Goal: Navigation & Orientation: Find specific page/section

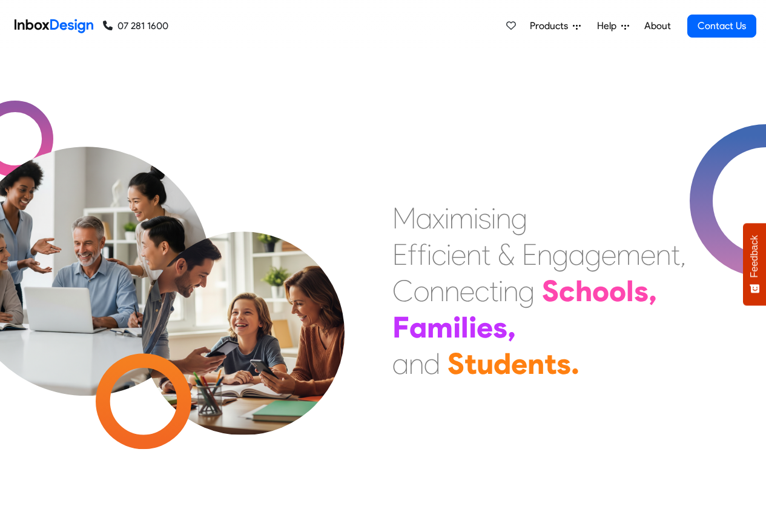
click at [550, 27] on span "Products" at bounding box center [551, 26] width 43 height 15
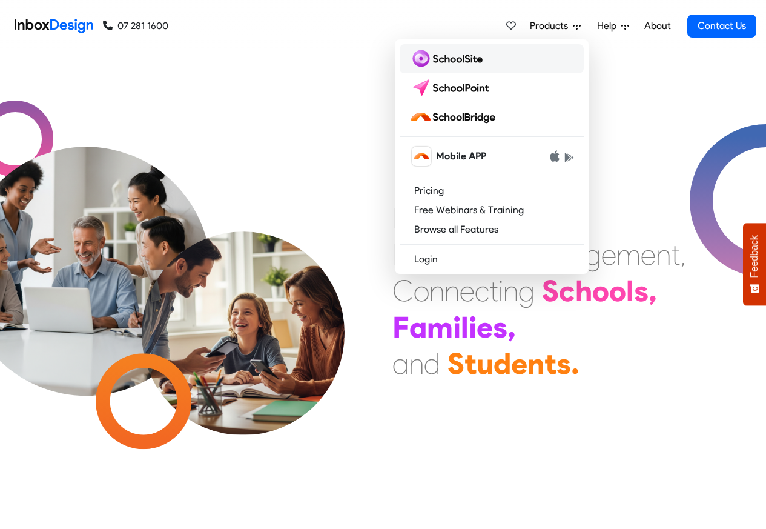
click at [446, 60] on img at bounding box center [448, 58] width 78 height 19
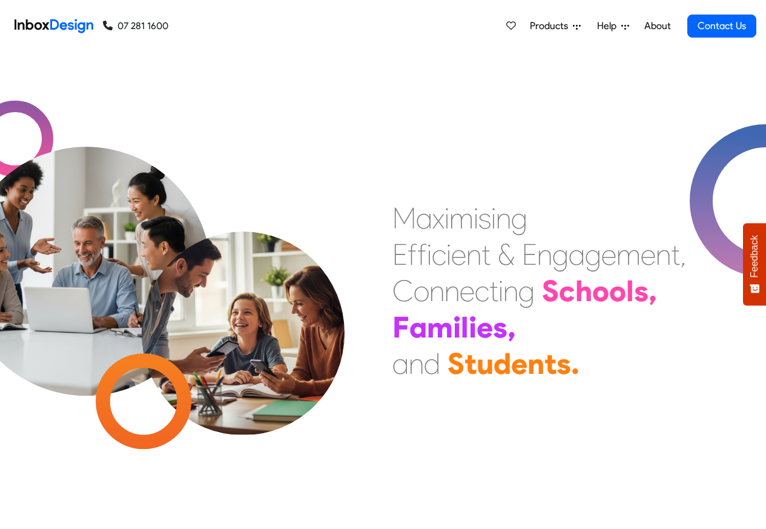
click at [547, 27] on span "Products" at bounding box center [551, 26] width 43 height 15
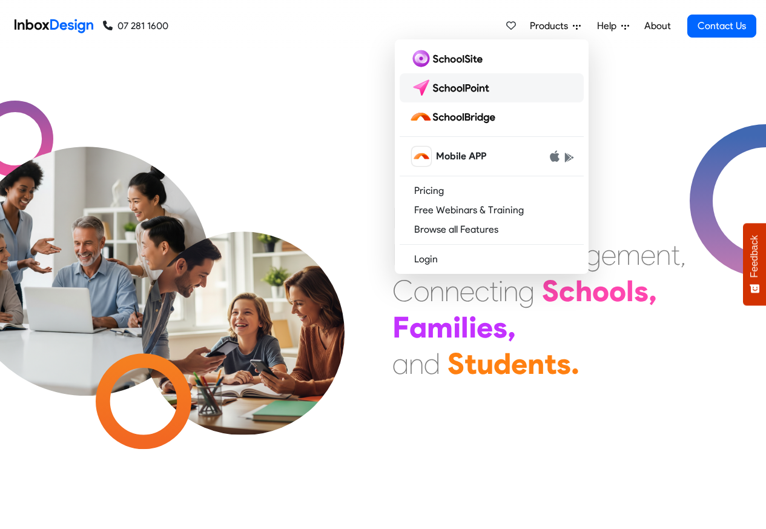
click at [443, 84] on img at bounding box center [451, 87] width 85 height 19
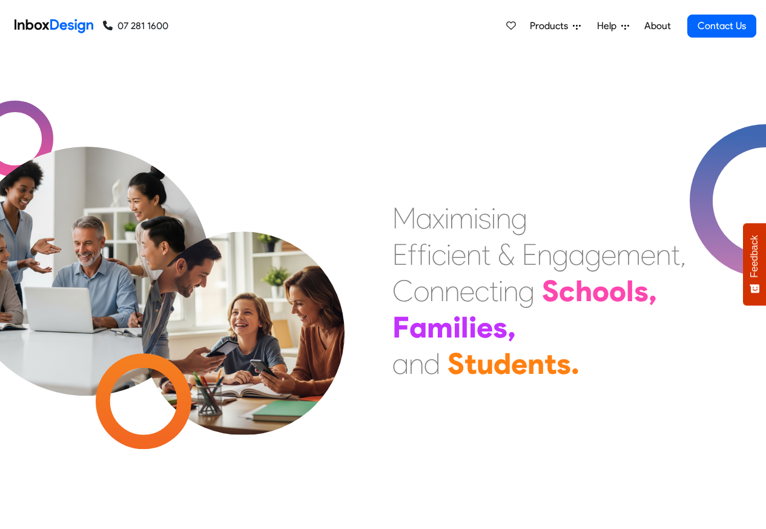
click at [547, 27] on span "Products" at bounding box center [551, 26] width 43 height 15
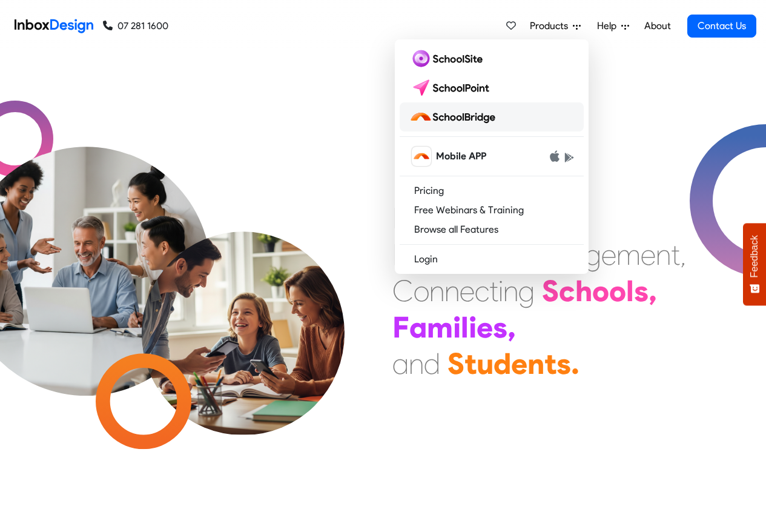
click at [445, 117] on img at bounding box center [454, 116] width 91 height 19
